Goal: Information Seeking & Learning: Learn about a topic

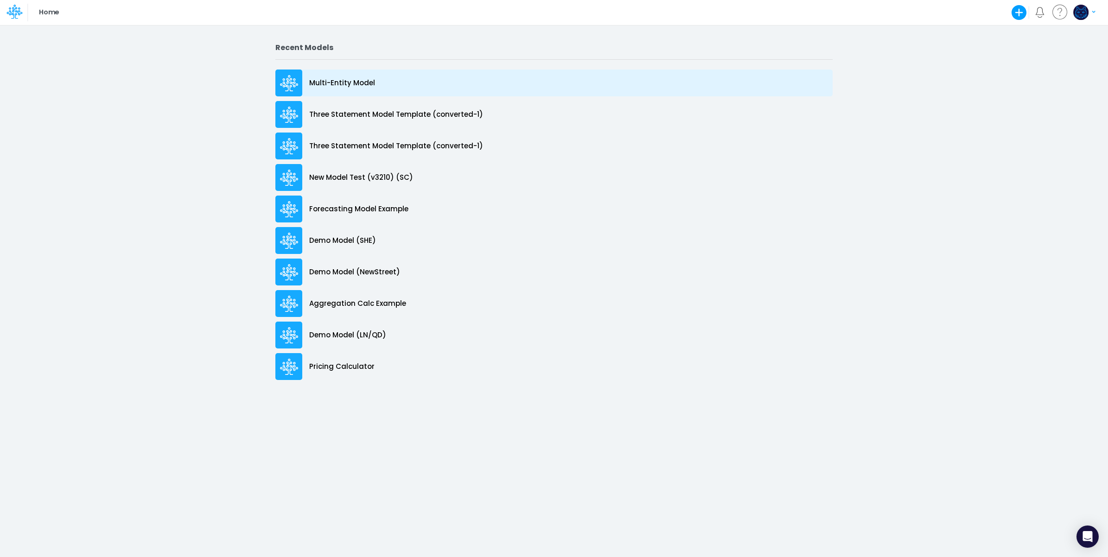
click at [392, 82] on div "Multi-Entity Model" at bounding box center [553, 83] width 557 height 27
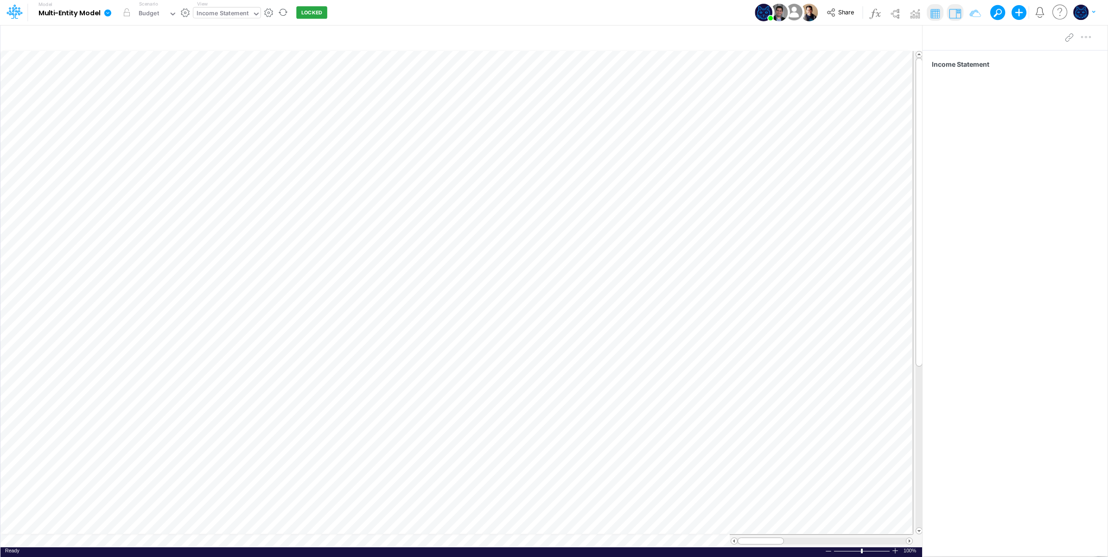
click at [242, 14] on div "Income Statement" at bounding box center [223, 14] width 52 height 11
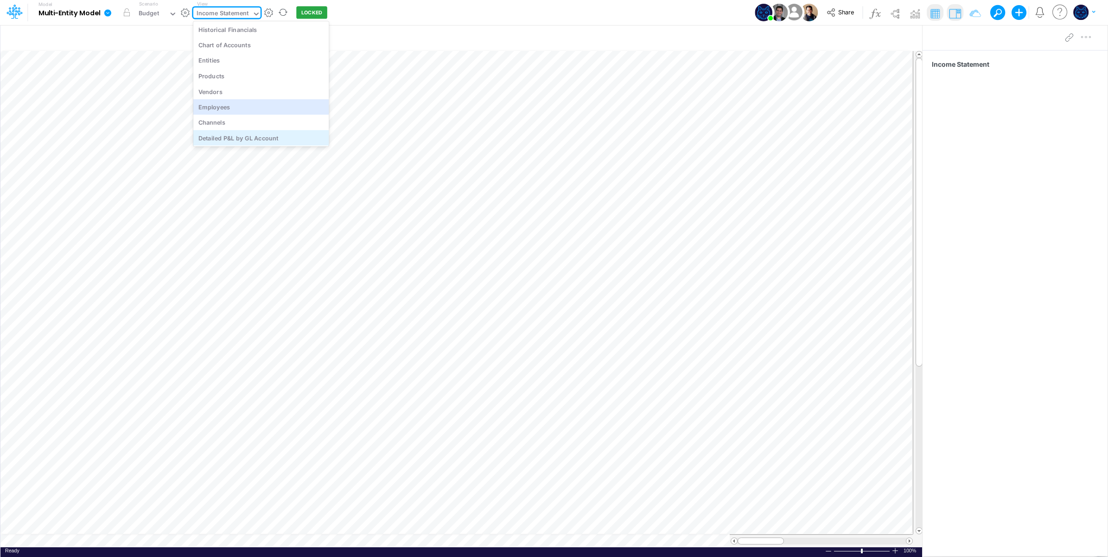
scroll to position [208, 0]
click at [279, 136] on div "Detailed P&L by GL Account" at bounding box center [261, 137] width 136 height 15
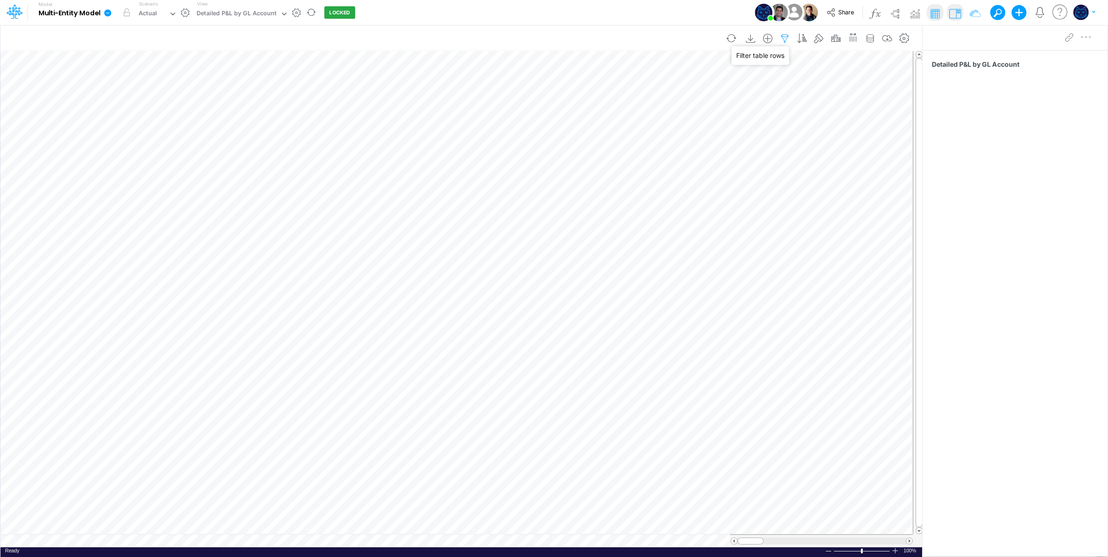
click at [780, 39] on icon "button" at bounding box center [785, 39] width 14 height 10
select select "tableSearchOR"
drag, startPoint x: 655, startPoint y: 11, endPoint x: 702, endPoint y: 10, distance: 46.4
click at [656, 11] on div "Model Multi-Entity Model Edit model settings Duplicate Import QuickBooks QuickB…" at bounding box center [554, 12] width 997 height 25
click at [872, 40] on icon "button" at bounding box center [870, 39] width 14 height 10
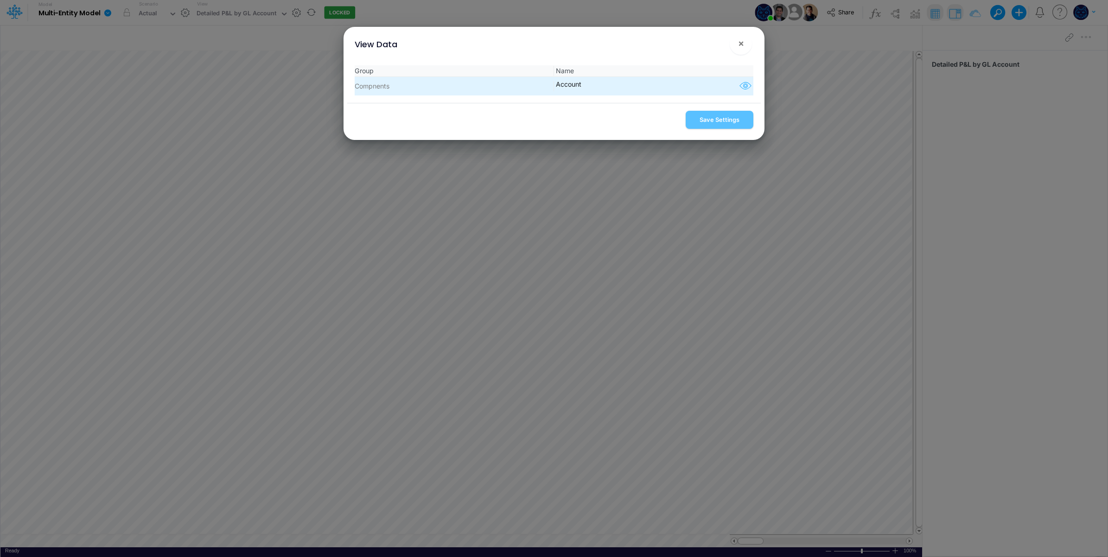
click at [744, 83] on icon "button" at bounding box center [746, 86] width 14 height 12
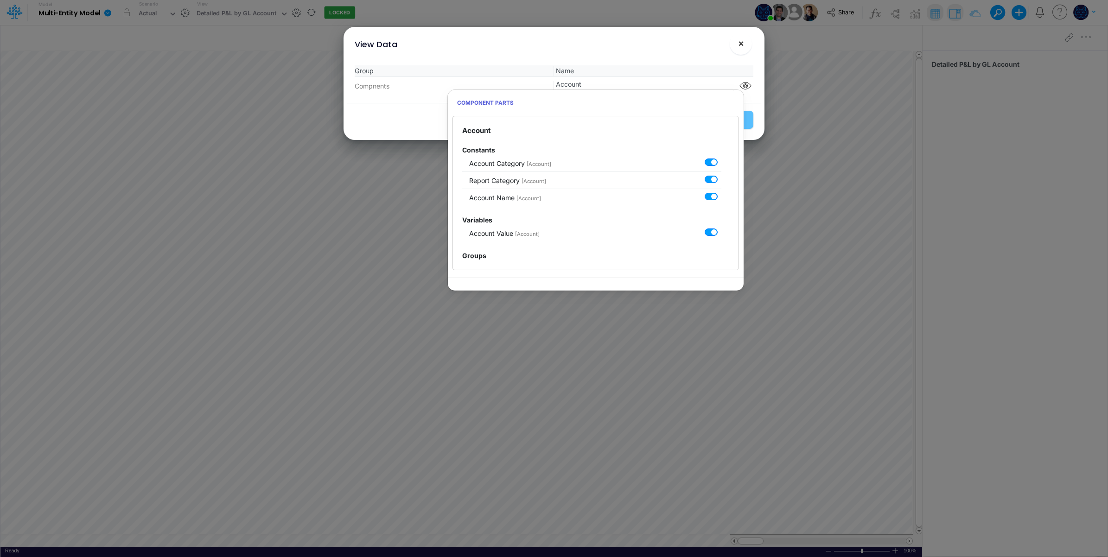
click at [738, 44] on span "×" at bounding box center [741, 43] width 6 height 11
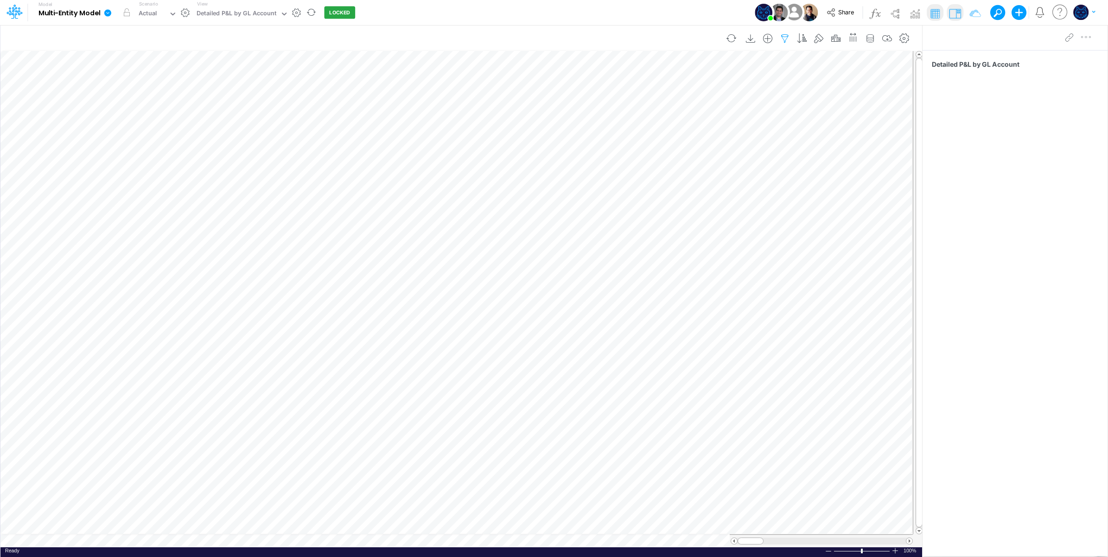
click at [785, 45] on button "button" at bounding box center [785, 38] width 17 height 19
select select "tableSearchOR"
click at [806, 42] on icon "button" at bounding box center [802, 39] width 14 height 10
drag, startPoint x: 545, startPoint y: 17, endPoint x: 537, endPoint y: 16, distance: 8.4
click at [540, 17] on div "Model Multi-Entity Model Edit model settings Duplicate Import QuickBooks QuickB…" at bounding box center [554, 12] width 997 height 25
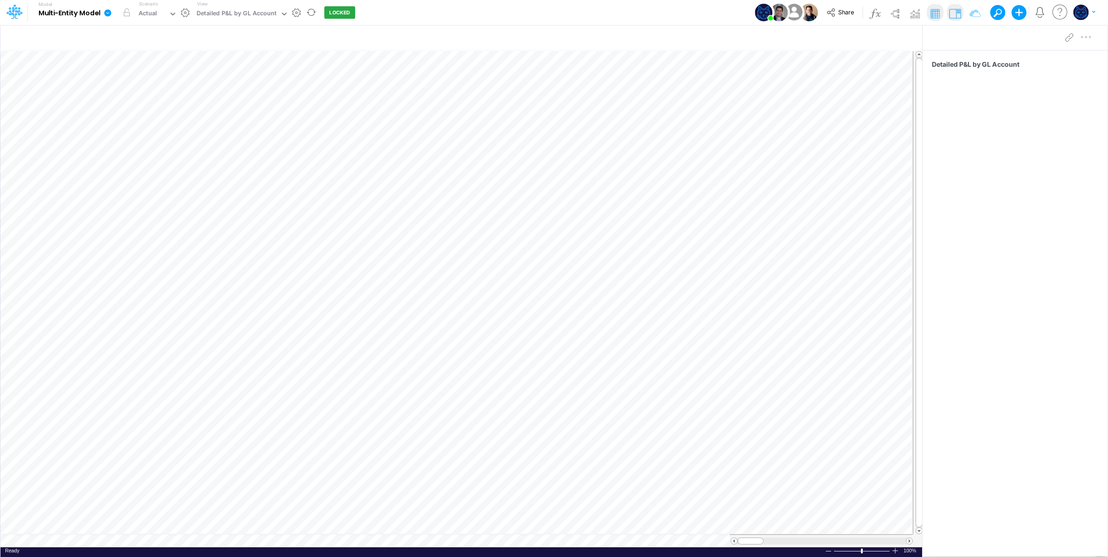
click at [230, 7] on div "View Detailed P&L by GL Account" at bounding box center [240, 12] width 95 height 24
click at [232, 15] on div "Detailed P&L by GL Account" at bounding box center [237, 14] width 80 height 11
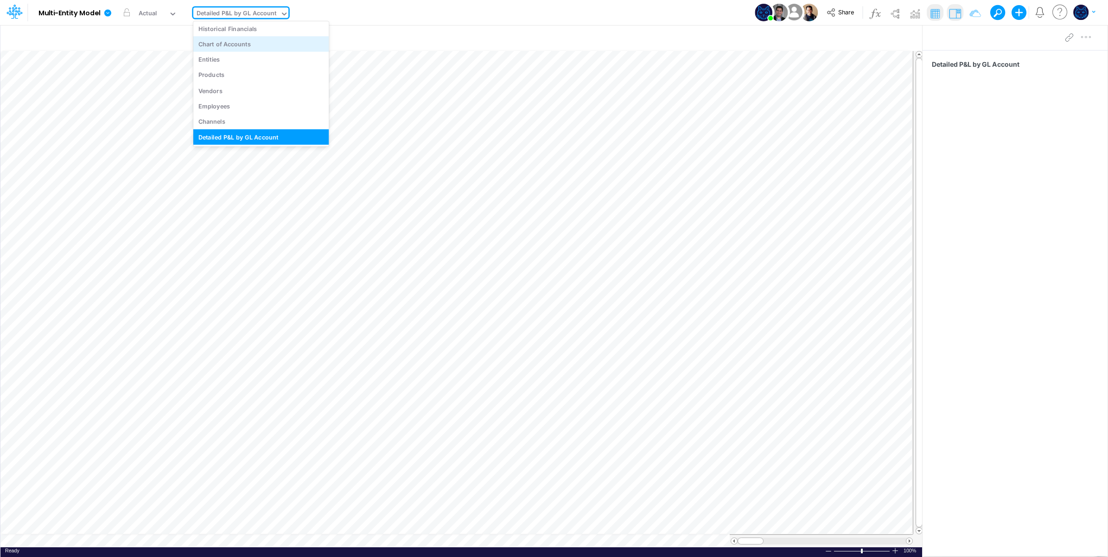
click at [265, 43] on div "Chart of Accounts" at bounding box center [261, 43] width 136 height 15
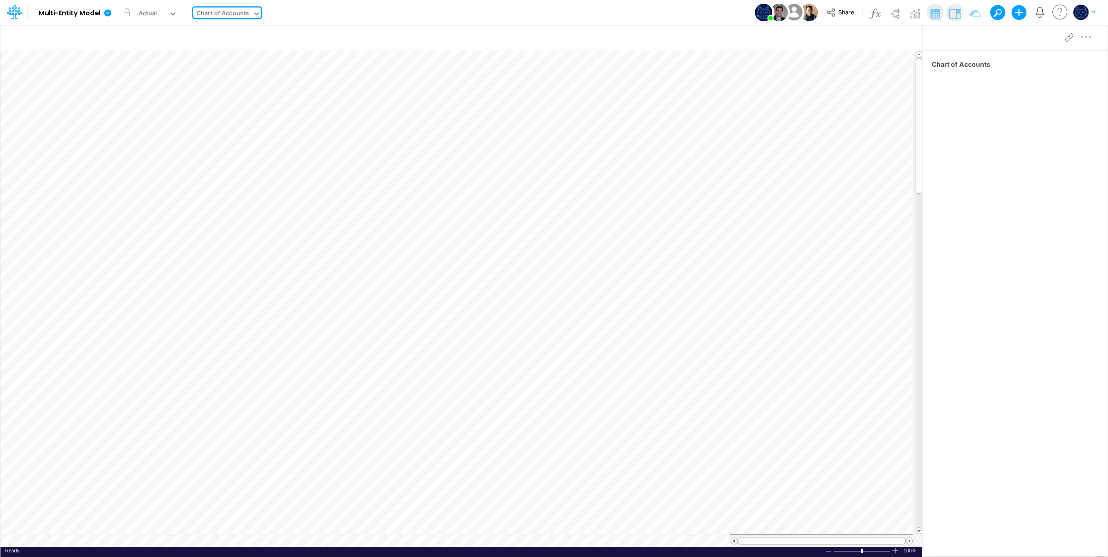
click at [223, 19] on div "Chart of Accounts" at bounding box center [223, 14] width 52 height 11
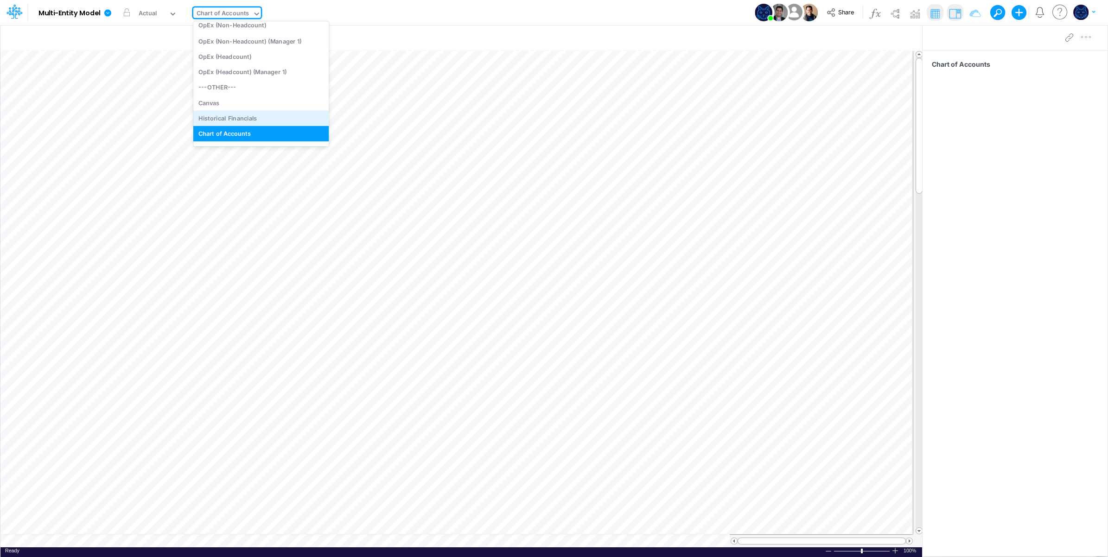
click at [253, 115] on div "Historical Financials" at bounding box center [261, 118] width 136 height 15
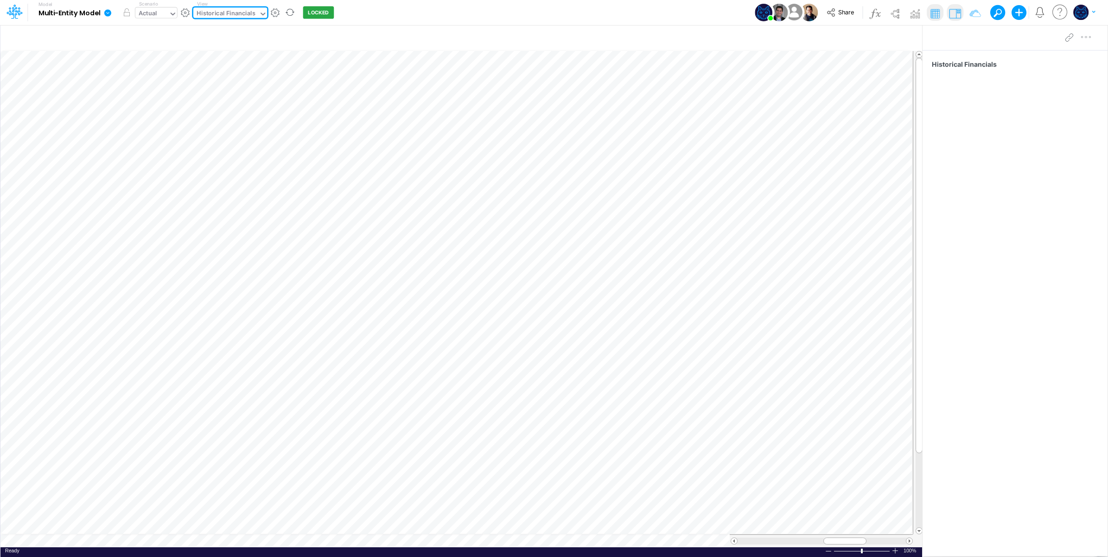
click at [165, 12] on div "Actual" at bounding box center [151, 14] width 33 height 14
click at [163, 43] on div "Budget" at bounding box center [176, 46] width 73 height 9
click at [165, 15] on div "Budget" at bounding box center [151, 14] width 33 height 14
click at [166, 34] on div "Actual" at bounding box center [176, 30] width 73 height 9
click at [156, 14] on div "Actual" at bounding box center [148, 14] width 19 height 11
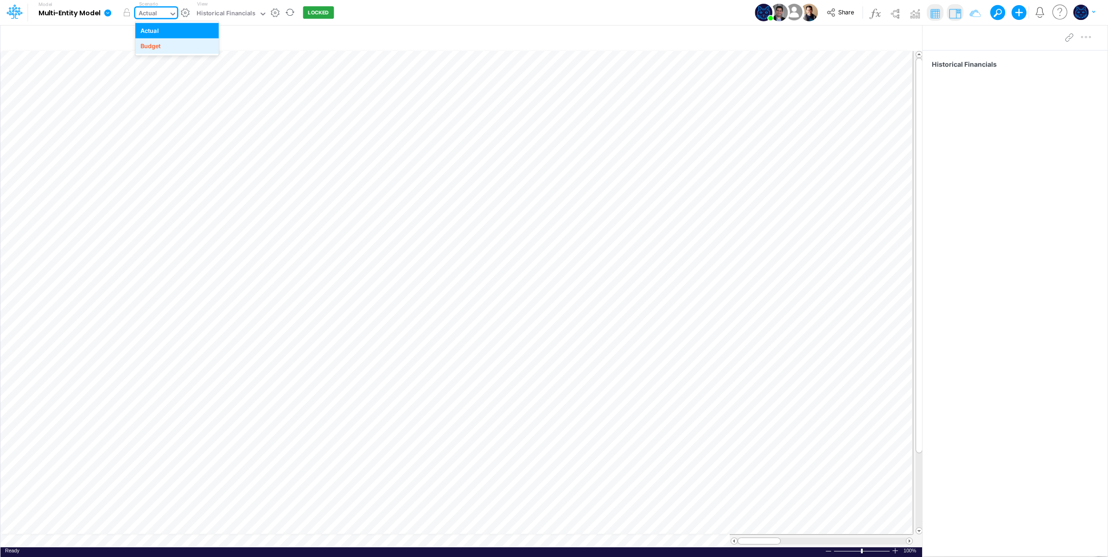
click at [161, 45] on div "Budget" at bounding box center [150, 46] width 20 height 9
click at [376, 17] on div "Model Multi-Entity Model Edit model settings Duplicate Import QuickBooks QuickB…" at bounding box center [554, 12] width 997 height 25
click at [236, 13] on div "Historical Financials" at bounding box center [226, 14] width 59 height 11
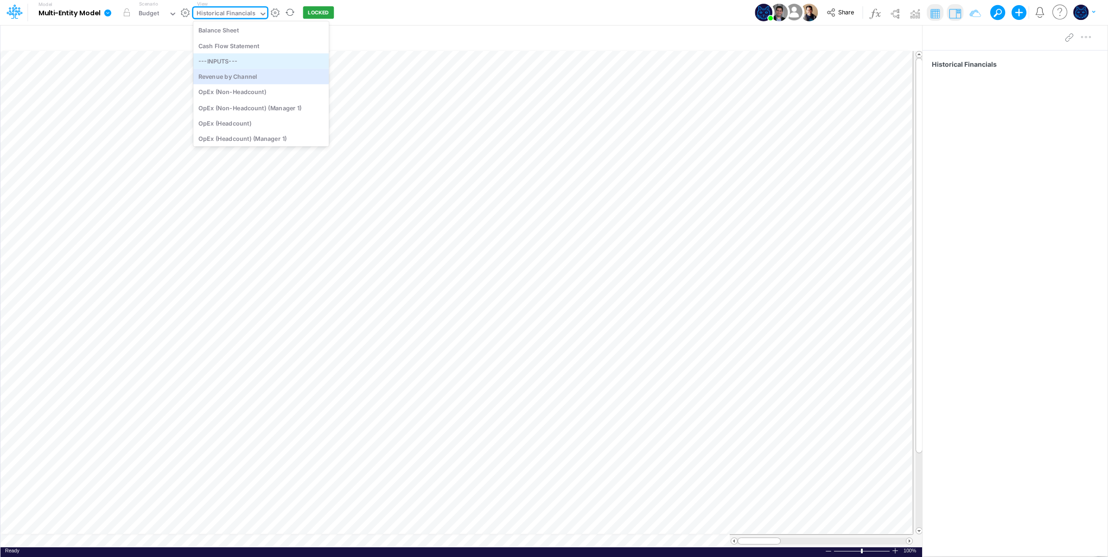
scroll to position [15, 0]
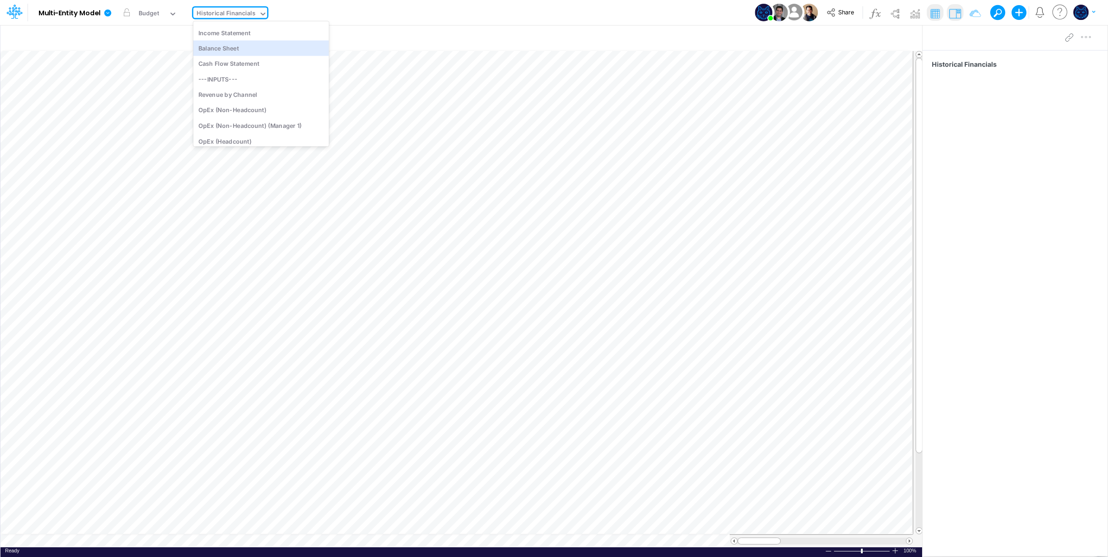
drag, startPoint x: 394, startPoint y: 9, endPoint x: 369, endPoint y: 14, distance: 25.5
click at [394, 10] on div "Model Multi-Entity Model Edit model settings Duplicate Import QuickBooks QuickB…" at bounding box center [554, 12] width 997 height 25
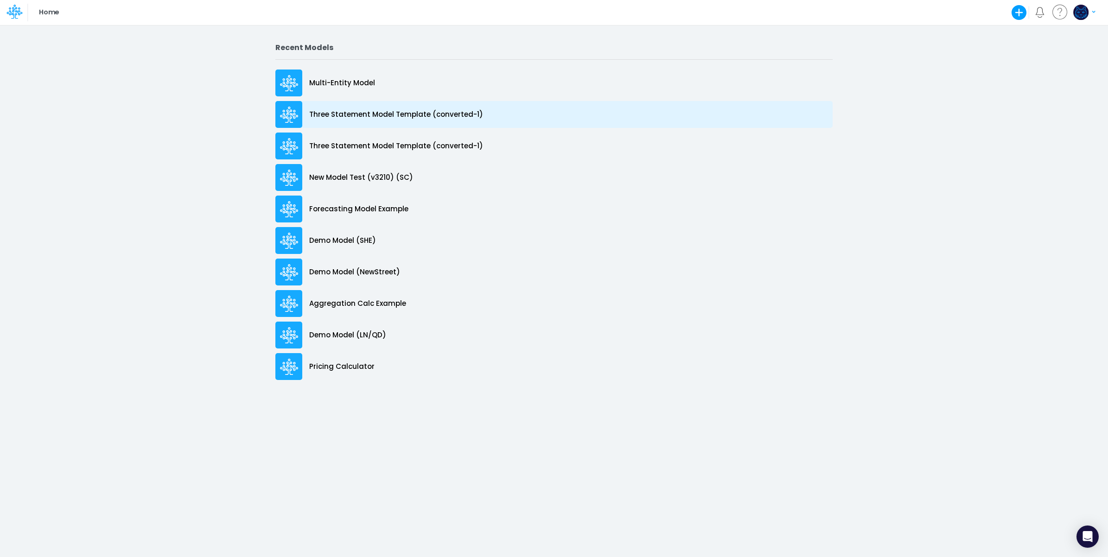
click at [418, 116] on p "Three Statement Model Template (converted-1)" at bounding box center [396, 114] width 174 height 11
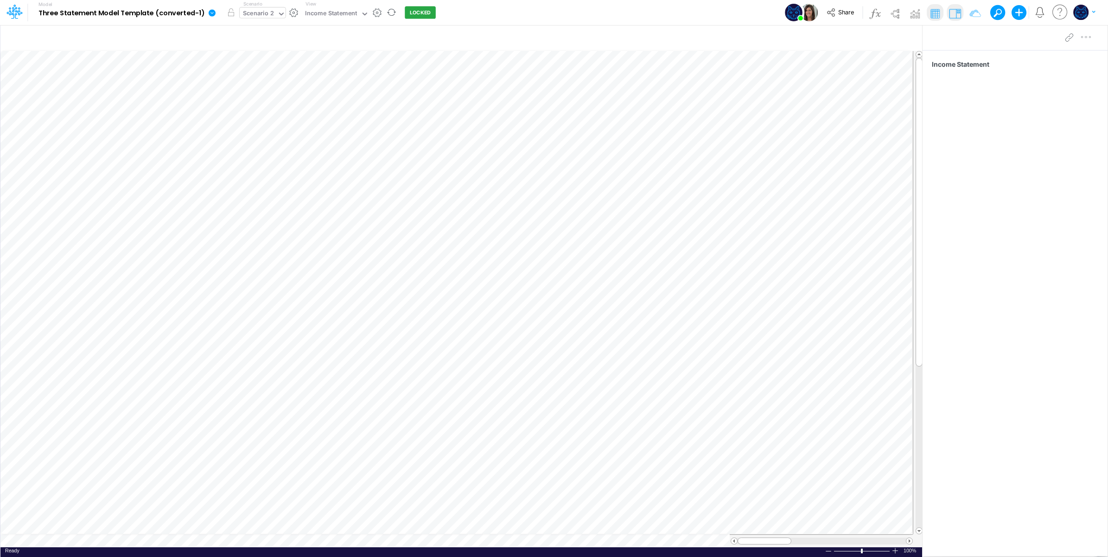
click at [260, 12] on div "Scenario 2" at bounding box center [258, 14] width 31 height 11
click at [267, 45] on div "Scenario 1 61a9269f1ade430ed84b3b9c" at bounding box center [302, 46] width 115 height 9
click at [270, 13] on div "Scenario 1 61a9269f1ade430ed84b3b9c" at bounding box center [300, 14] width 115 height 11
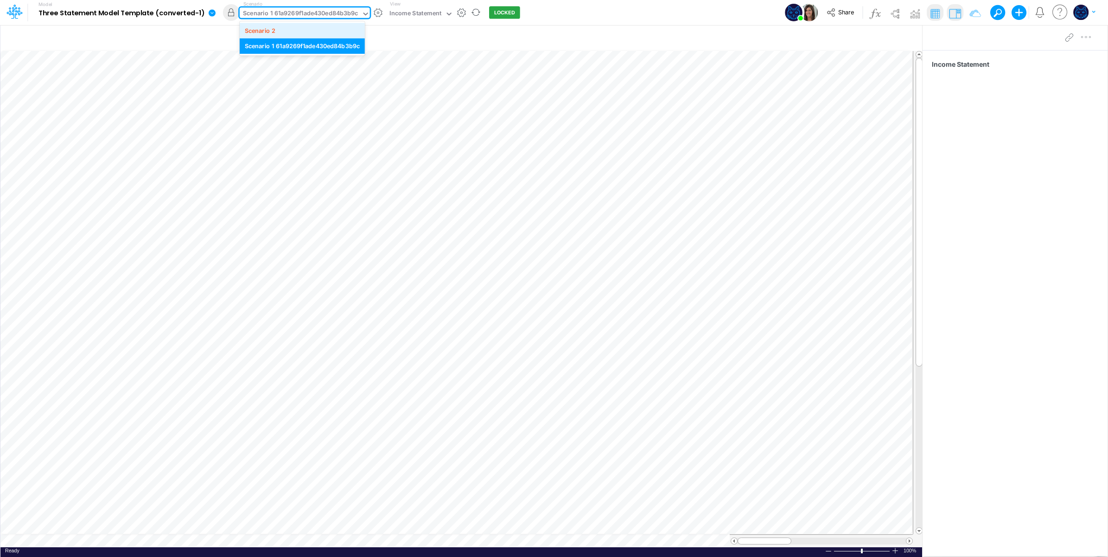
click at [270, 30] on div "Scenario 2" at bounding box center [260, 30] width 31 height 9
click at [324, 14] on div "Income Statement" at bounding box center [331, 14] width 52 height 11
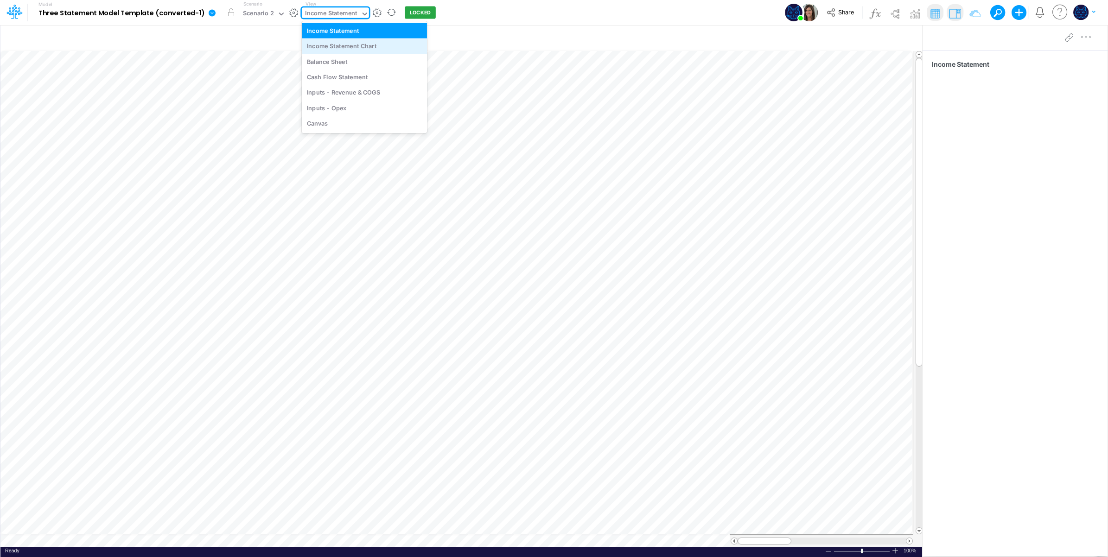
click at [327, 48] on div "Income Statement Chart" at bounding box center [364, 45] width 125 height 15
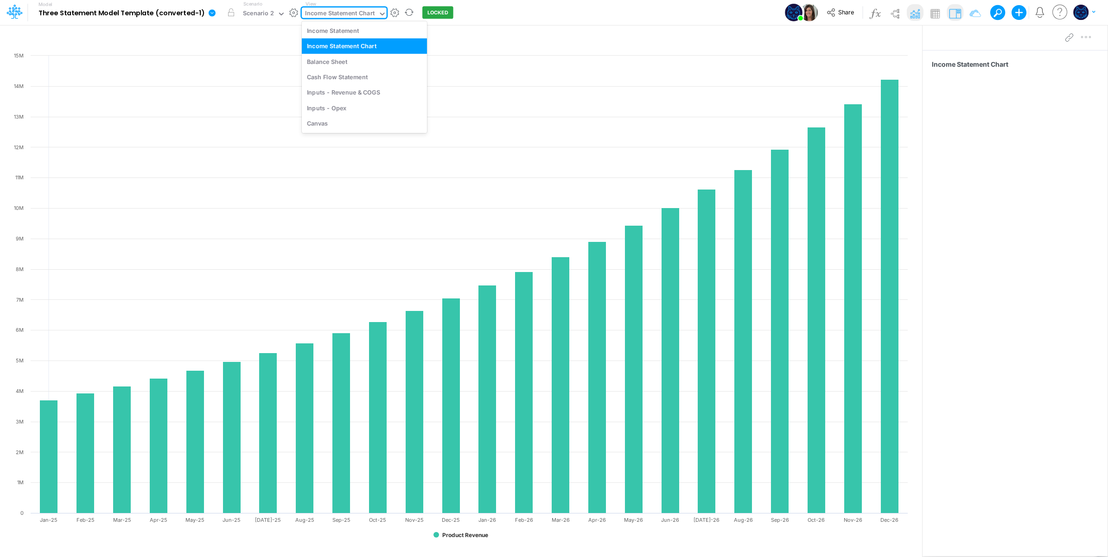
click at [355, 15] on div "Income Statement Chart" at bounding box center [340, 14] width 70 height 11
click at [930, 14] on img at bounding box center [935, 13] width 15 height 15
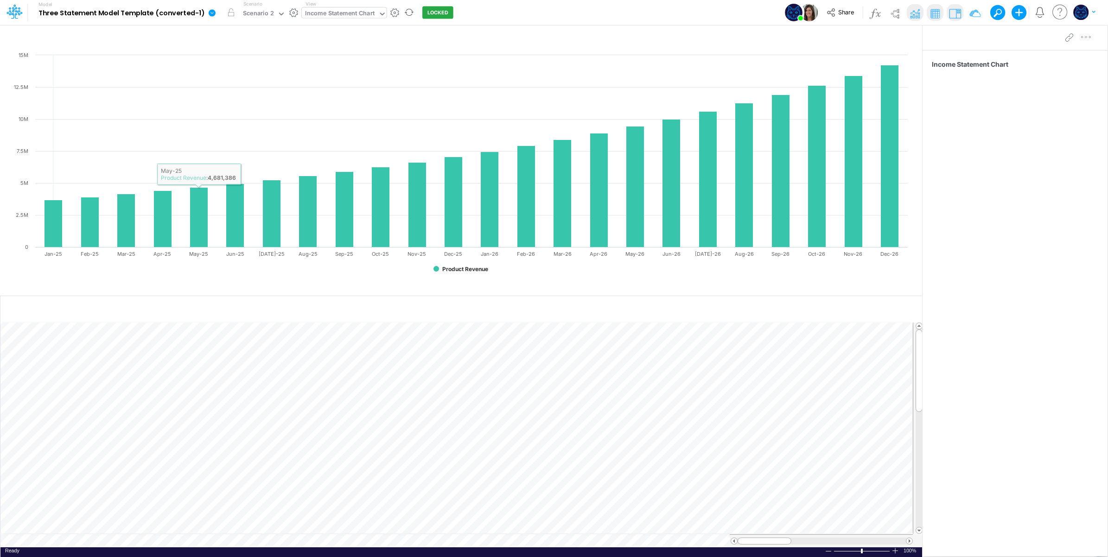
click at [331, 16] on div "Income Statement Chart" at bounding box center [340, 14] width 70 height 11
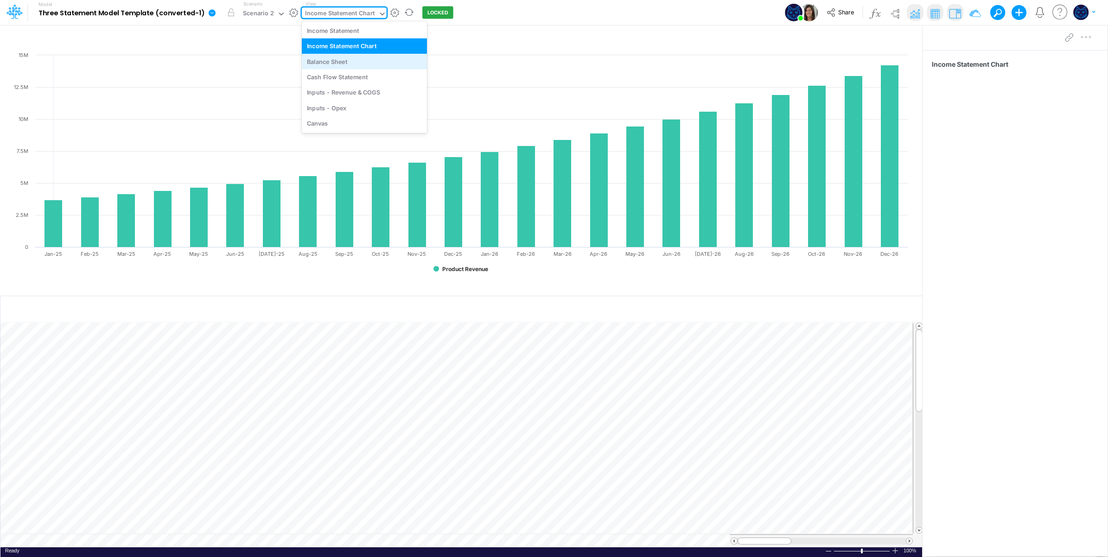
click at [354, 63] on div "Balance Sheet" at bounding box center [364, 61] width 125 height 15
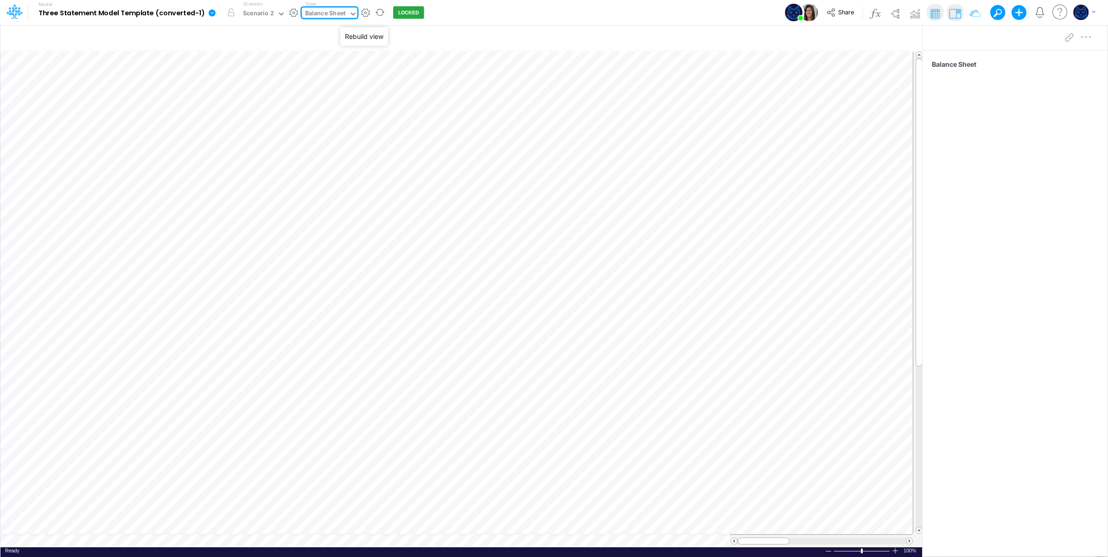
click at [364, 13] on button "button" at bounding box center [366, 13] width 10 height 10
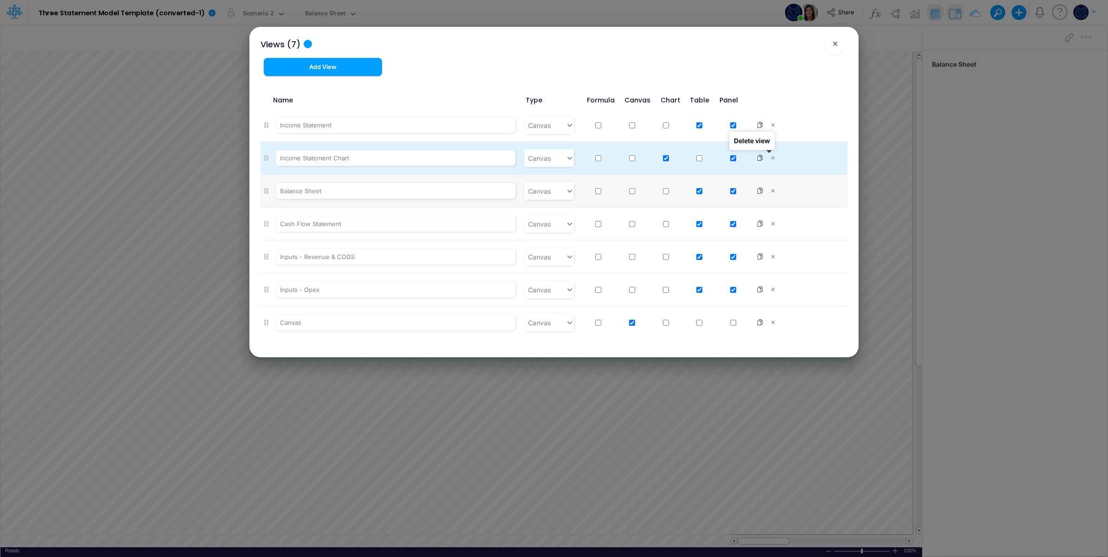
click at [769, 155] on icon at bounding box center [773, 158] width 9 height 6
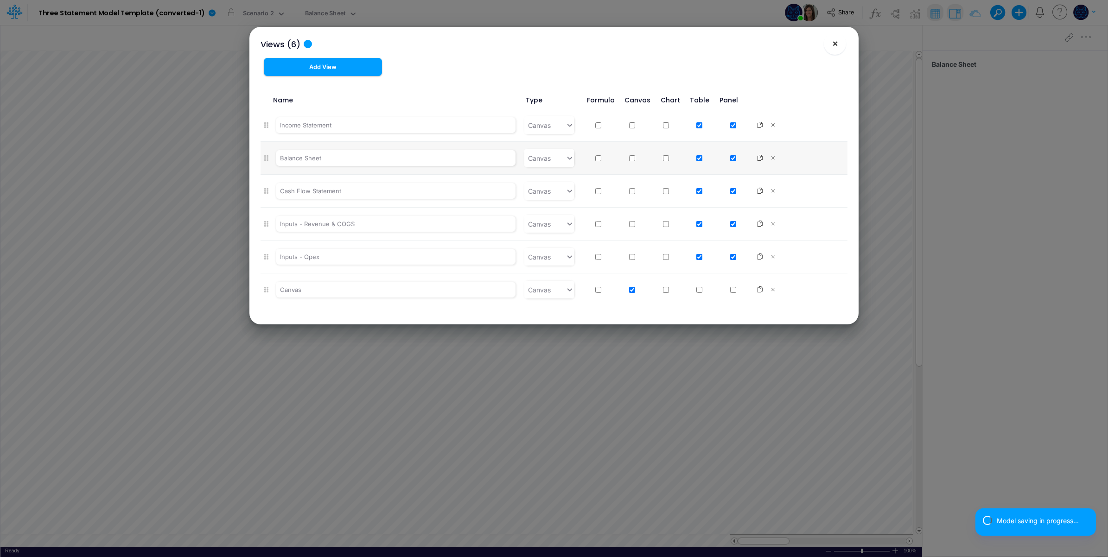
click at [832, 46] on span "×" at bounding box center [835, 43] width 6 height 11
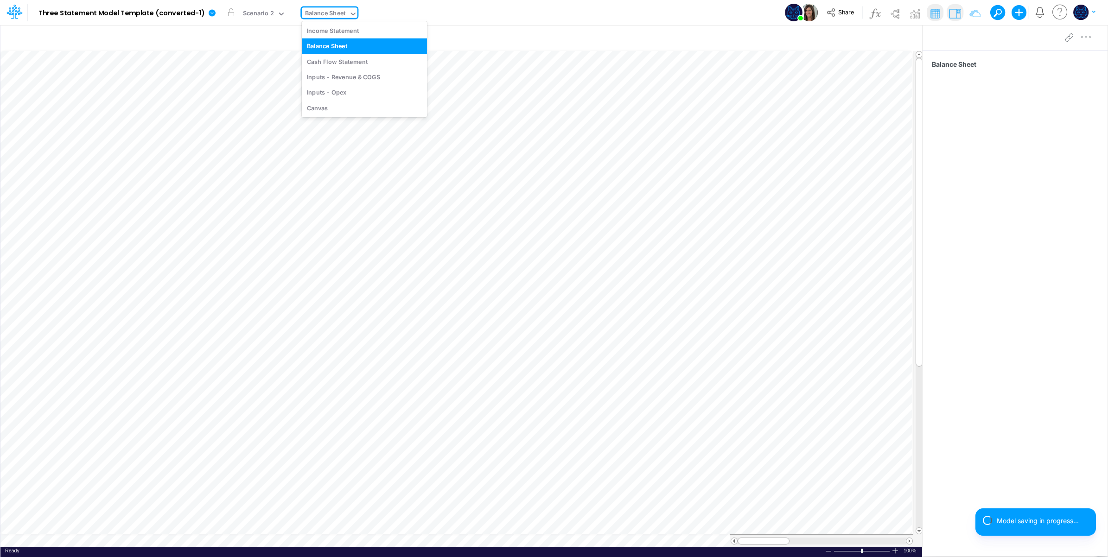
click at [326, 13] on div "Balance Sheet" at bounding box center [325, 14] width 40 height 11
click at [335, 62] on div "Cash Flow Statement" at bounding box center [364, 61] width 125 height 15
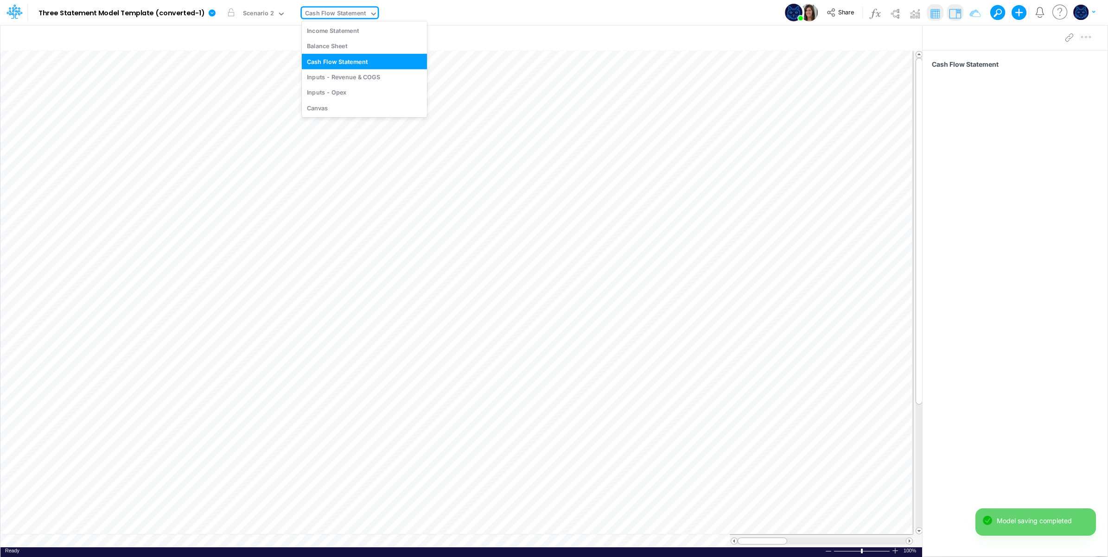
click at [326, 15] on div "Cash Flow Statement" at bounding box center [335, 14] width 61 height 11
click at [483, 15] on div "Model Three Statement Model Template (converted-1) Edit model settings Duplicat…" at bounding box center [554, 12] width 997 height 25
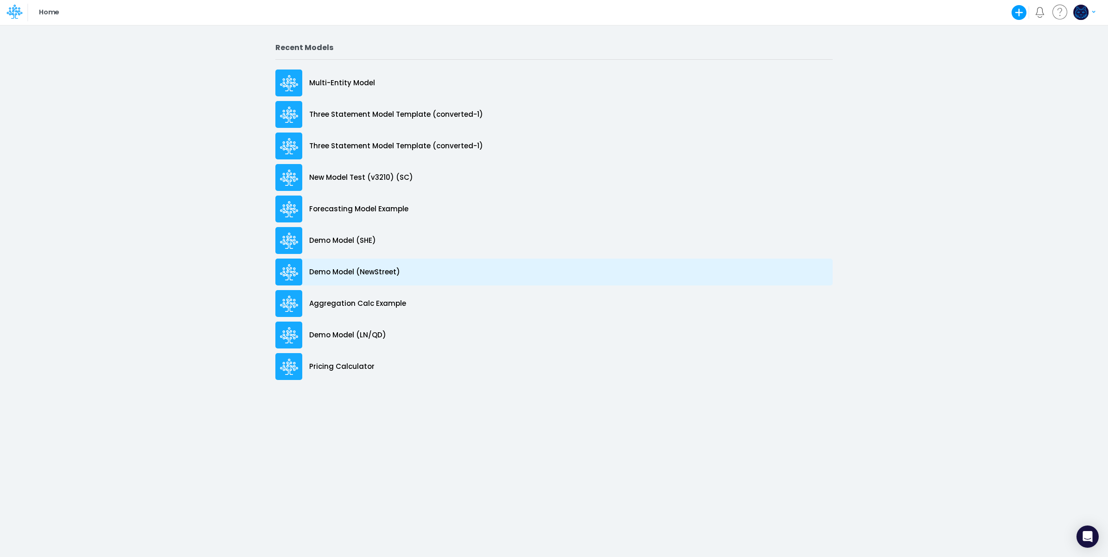
click at [410, 272] on div "Demo Model (NewStreet)" at bounding box center [553, 272] width 557 height 27
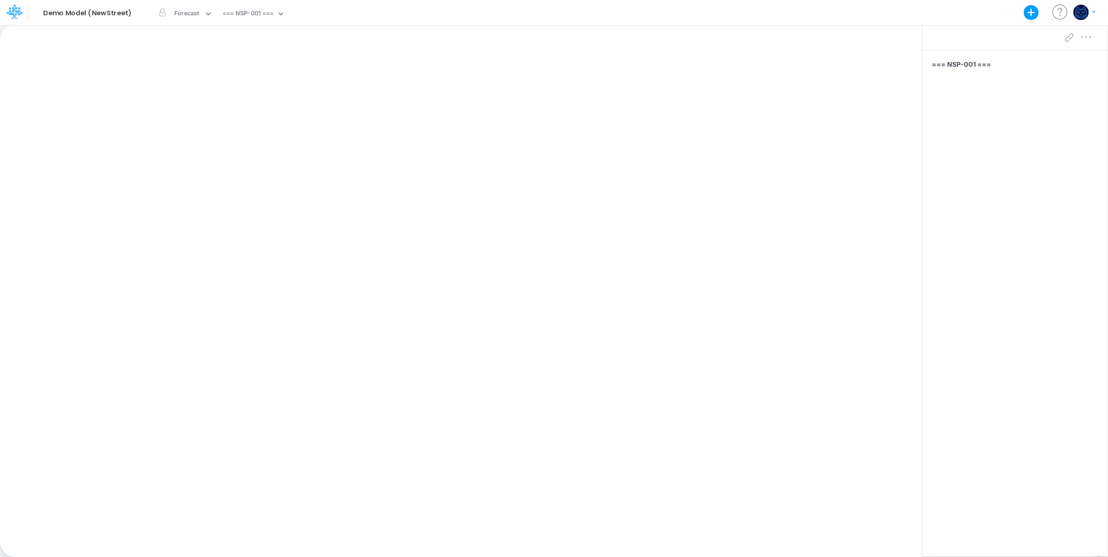
click at [383, 16] on div "Model Demo Model (NewStreet) Export Excel Scenario Forecast View === NSP-001 ==…" at bounding box center [554, 12] width 997 height 25
click at [257, 14] on div "=== NSP-001 ===" at bounding box center [248, 14] width 51 height 11
drag, startPoint x: 289, startPoint y: 46, endPoint x: 290, endPoint y: 42, distance: 4.7
click at [290, 46] on div "Income Statement - 2024 Actual (NSP-001)" at bounding box center [286, 45] width 134 height 15
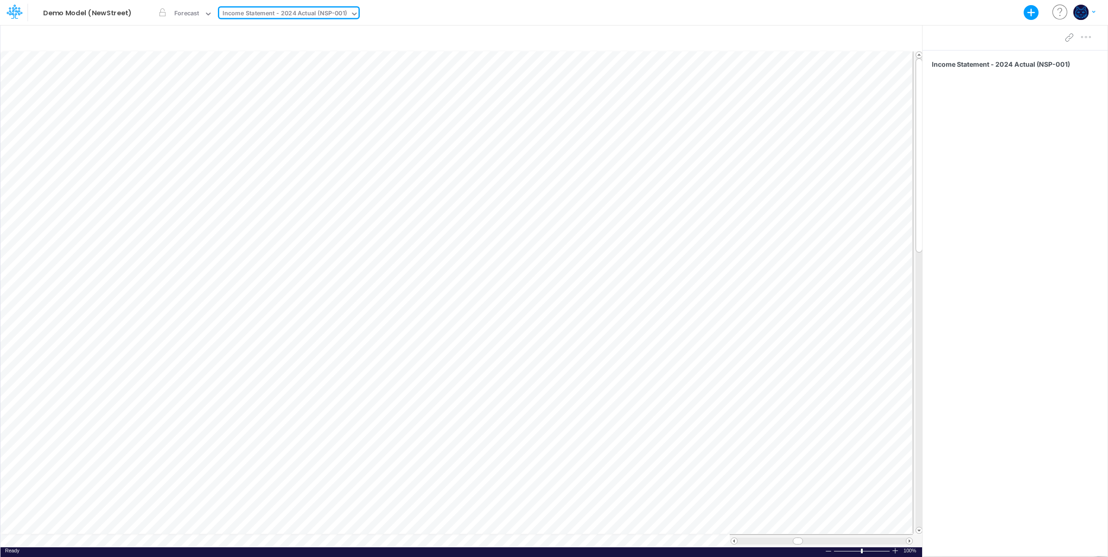
click at [409, 8] on div "Model Demo Model (NewStreet) Export Excel Scenario Forecast View option Income …" at bounding box center [554, 12] width 997 height 25
click at [285, 12] on div "Income Statement - 2024 Actual (NSP-001)" at bounding box center [285, 14] width 124 height 11
click at [423, 16] on div "Model Demo Model (NewStreet) Export Excel Scenario Forecast View Income Stateme…" at bounding box center [554, 12] width 997 height 25
click at [1086, 13] on img "button" at bounding box center [1080, 12] width 15 height 15
click at [1040, 57] on button "Log out" at bounding box center [1046, 54] width 99 height 14
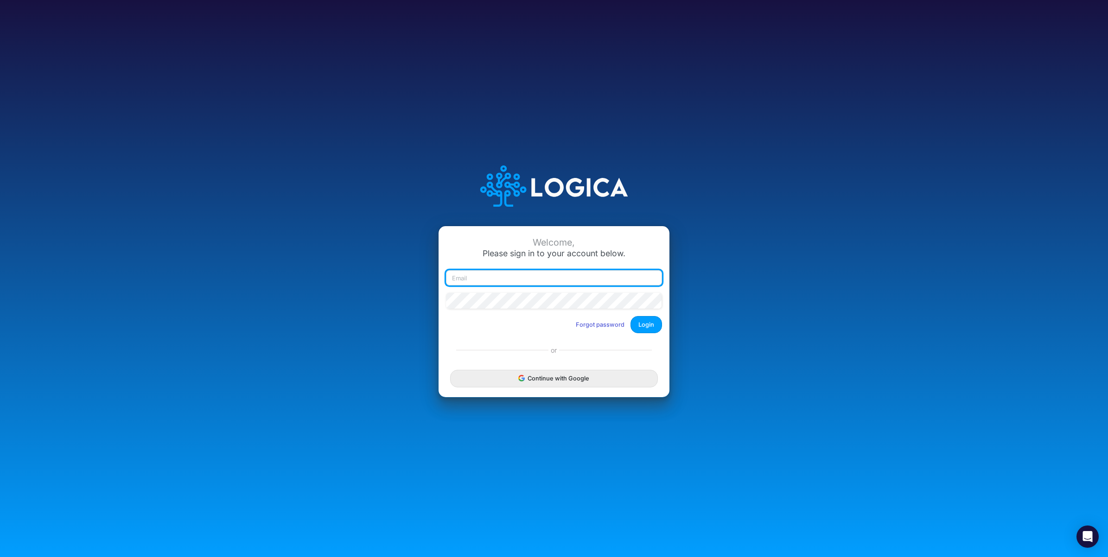
drag, startPoint x: 610, startPoint y: 276, endPoint x: 623, endPoint y: 274, distance: 13.1
click at [610, 276] on input "email" at bounding box center [554, 278] width 216 height 16
paste input "[PERSON_NAME][EMAIL_ADDRESS][PERSON_NAME][DOMAIN_NAME]"
type input "[PERSON_NAME][EMAIL_ADDRESS][PERSON_NAME][DOMAIN_NAME]"
click at [643, 325] on button "Login" at bounding box center [647, 324] width 32 height 17
